Goal: Task Accomplishment & Management: Complete application form

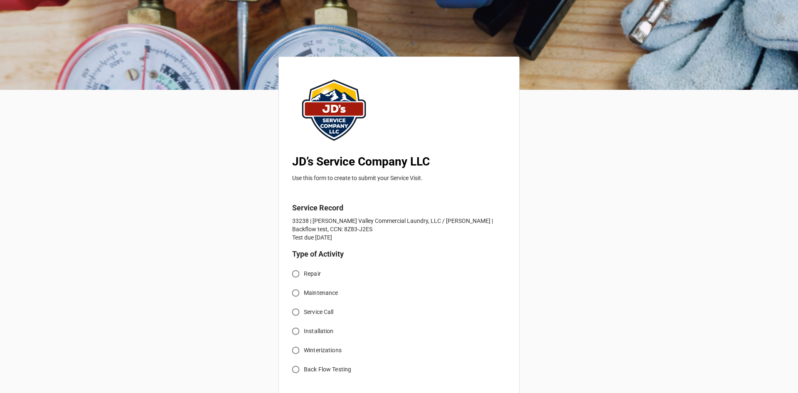
click at [292, 314] on input "Service Call" at bounding box center [295, 312] width 16 height 16
radio input "true"
click at [292, 370] on input "Back Flow Testing" at bounding box center [295, 369] width 16 height 16
radio input "true"
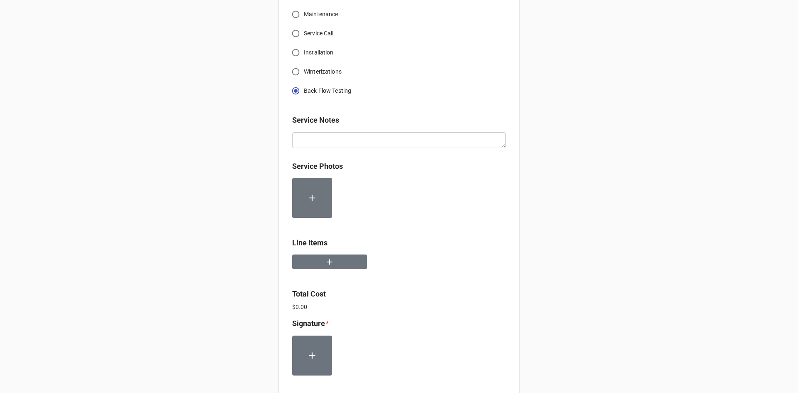
scroll to position [291, 0]
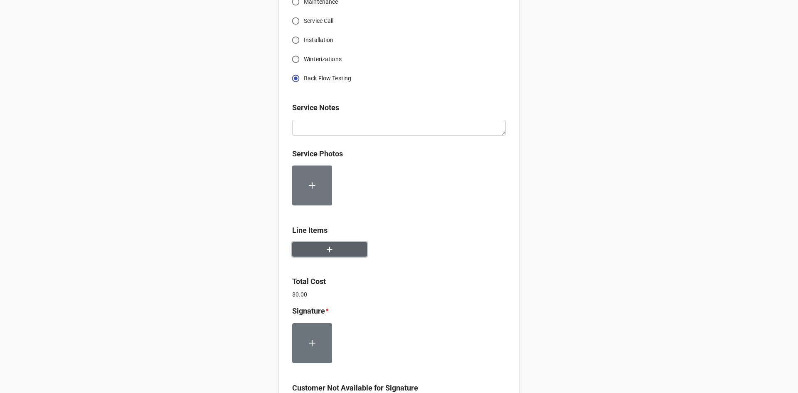
click at [331, 249] on icon "button" at bounding box center [329, 249] width 9 height 9
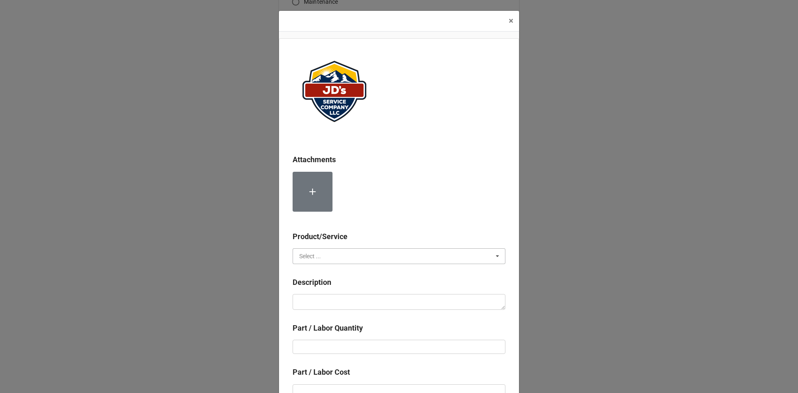
click at [324, 260] on input "text" at bounding box center [399, 255] width 212 height 15
click at [328, 269] on div "Services" at bounding box center [399, 270] width 212 height 15
click at [334, 300] on textarea at bounding box center [398, 302] width 213 height 16
paste textarea "Service Address: [STREET_ADDRESS][PERSON_NAME] Complete backflow test and submi…"
type textarea "x"
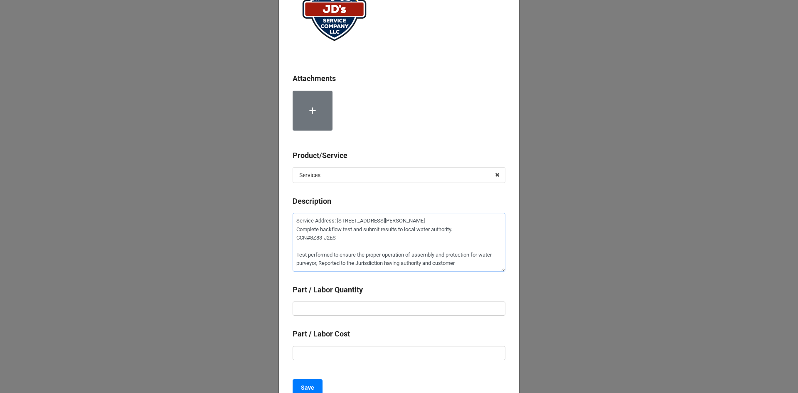
scroll to position [83, 0]
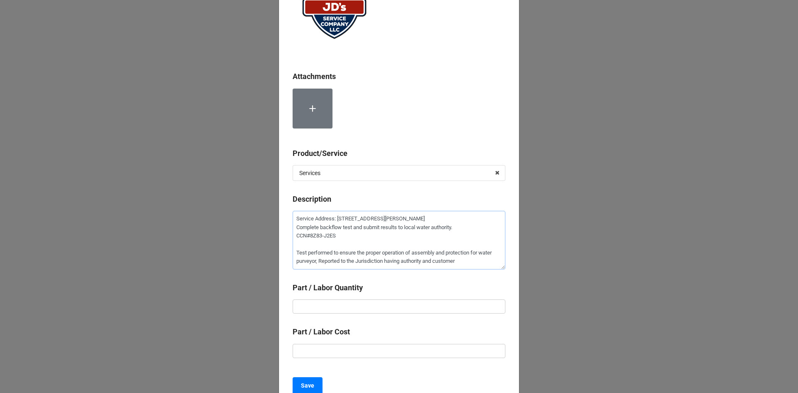
type textarea "Service Address: [STREET_ADDRESS][PERSON_NAME] Complete backflow test and submi…"
click at [412, 306] on input "text" at bounding box center [398, 306] width 213 height 14
type textarea "x"
type input "1"
type textarea "x"
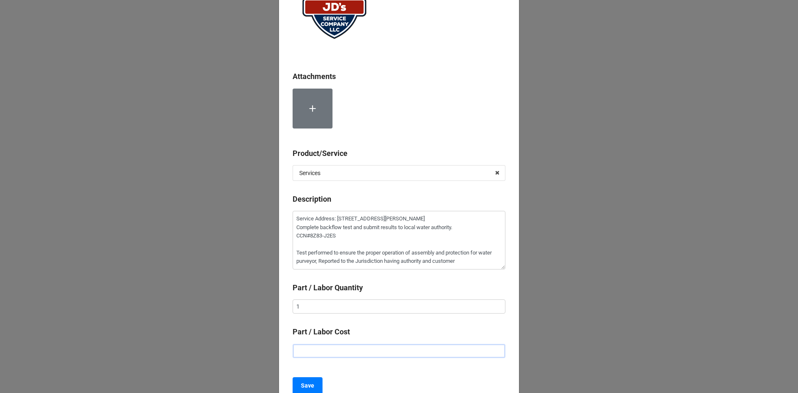
type input "$1.00"
type textarea "x"
type input "$15.00"
type textarea "x"
type input "$155.00"
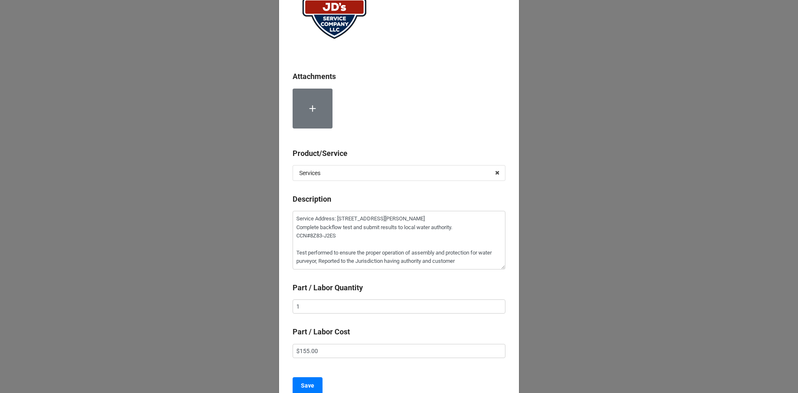
click at [390, 375] on div "Attachments Product/Service Services Services Material Cost Description Service…" at bounding box center [399, 181] width 240 height 453
click at [304, 384] on b "Save" at bounding box center [307, 385] width 13 height 9
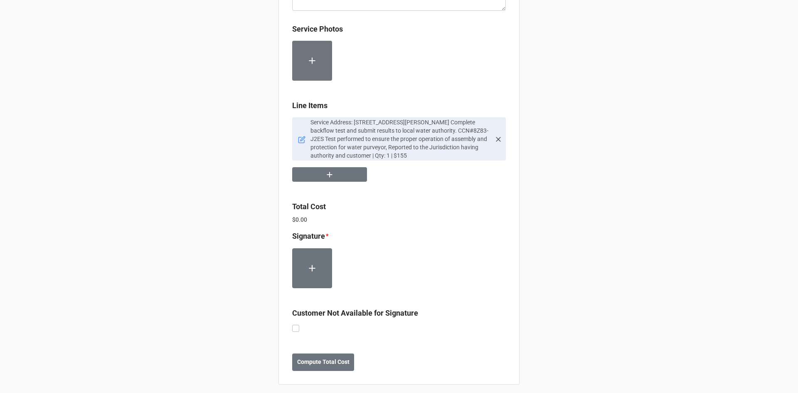
click at [294, 324] on label at bounding box center [295, 324] width 7 height 0
checkbox input "true"
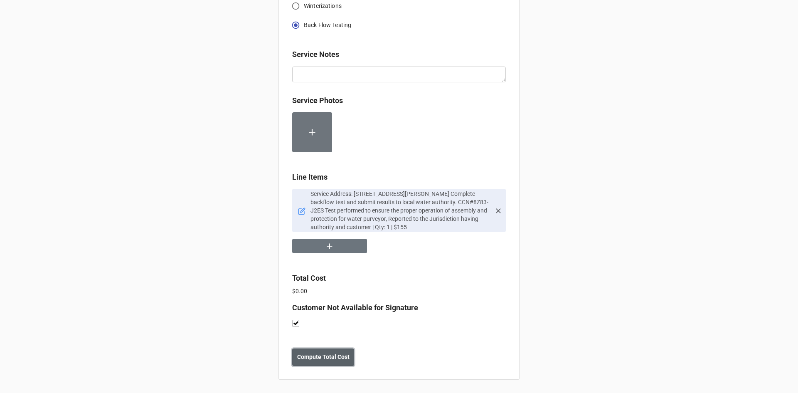
click at [317, 361] on b "Compute Total Cost" at bounding box center [323, 356] width 52 height 9
click at [307, 362] on button "Save" at bounding box center [307, 356] width 30 height 17
